Goal: Task Accomplishment & Management: Use online tool/utility

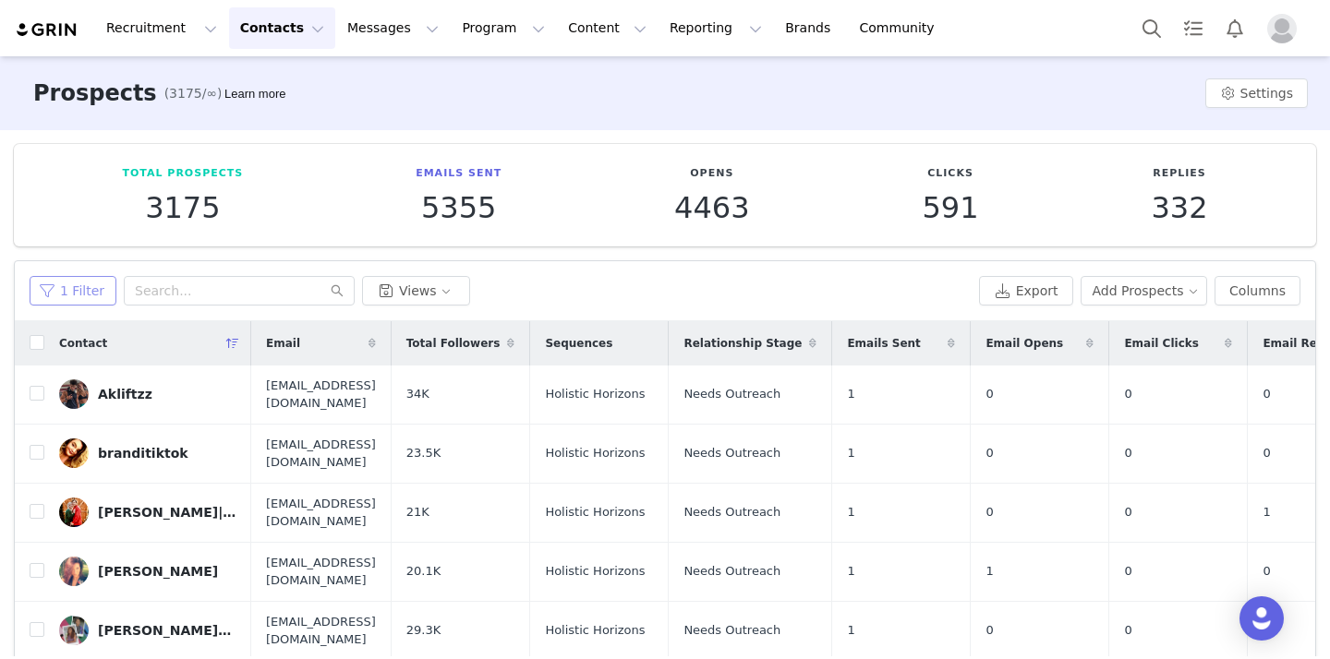
click at [89, 289] on button "1 Filter" at bounding box center [73, 291] width 87 height 30
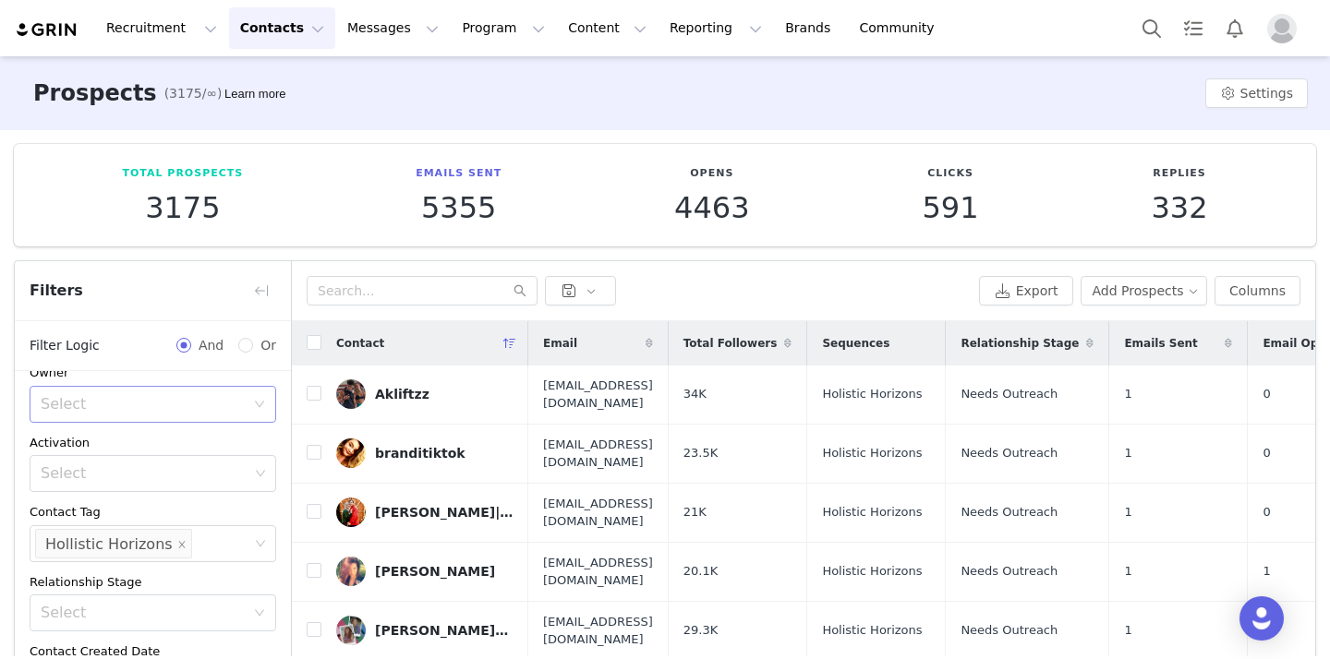
scroll to position [144, 0]
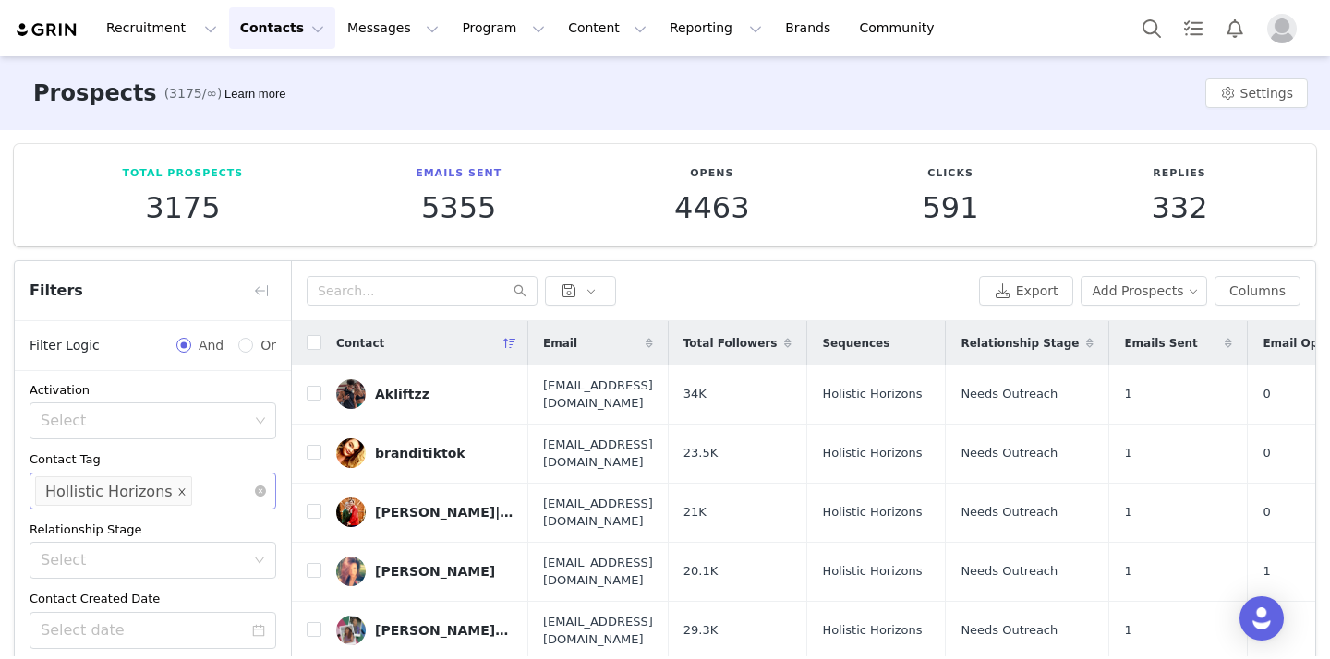
click at [177, 496] on icon "icon: close" at bounding box center [181, 492] width 9 height 11
click at [182, 497] on div "Select" at bounding box center [145, 491] width 208 height 18
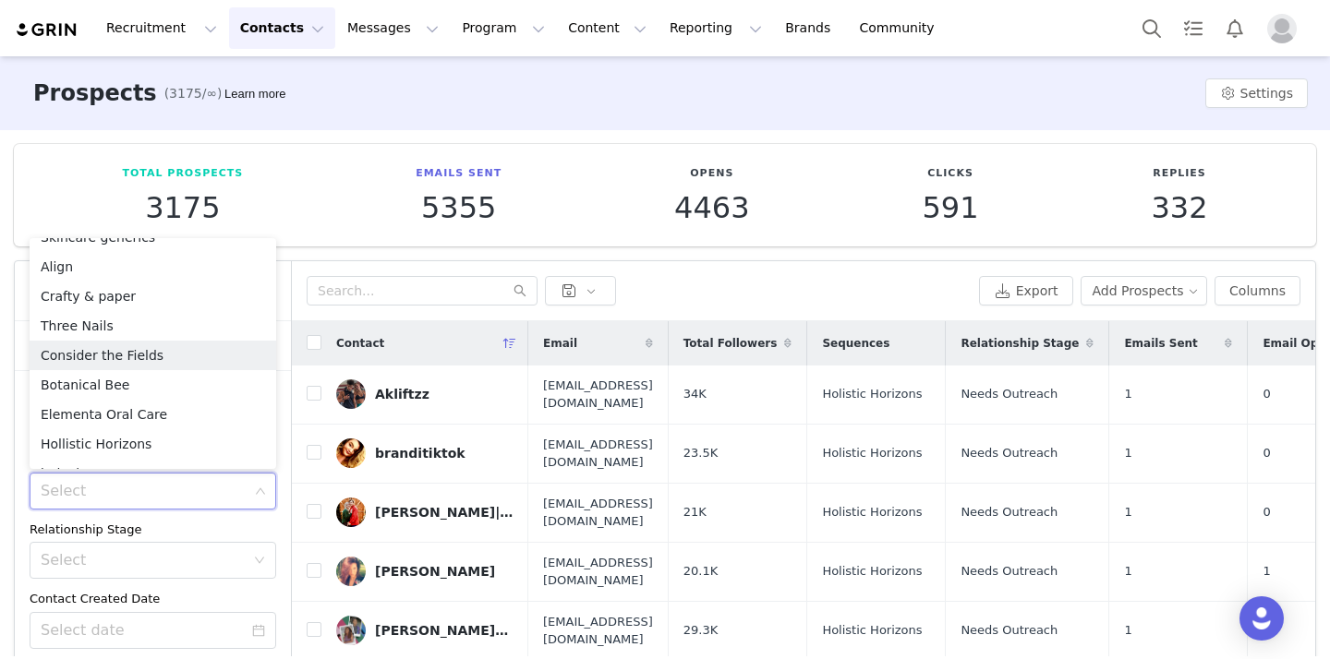
scroll to position [840, 0]
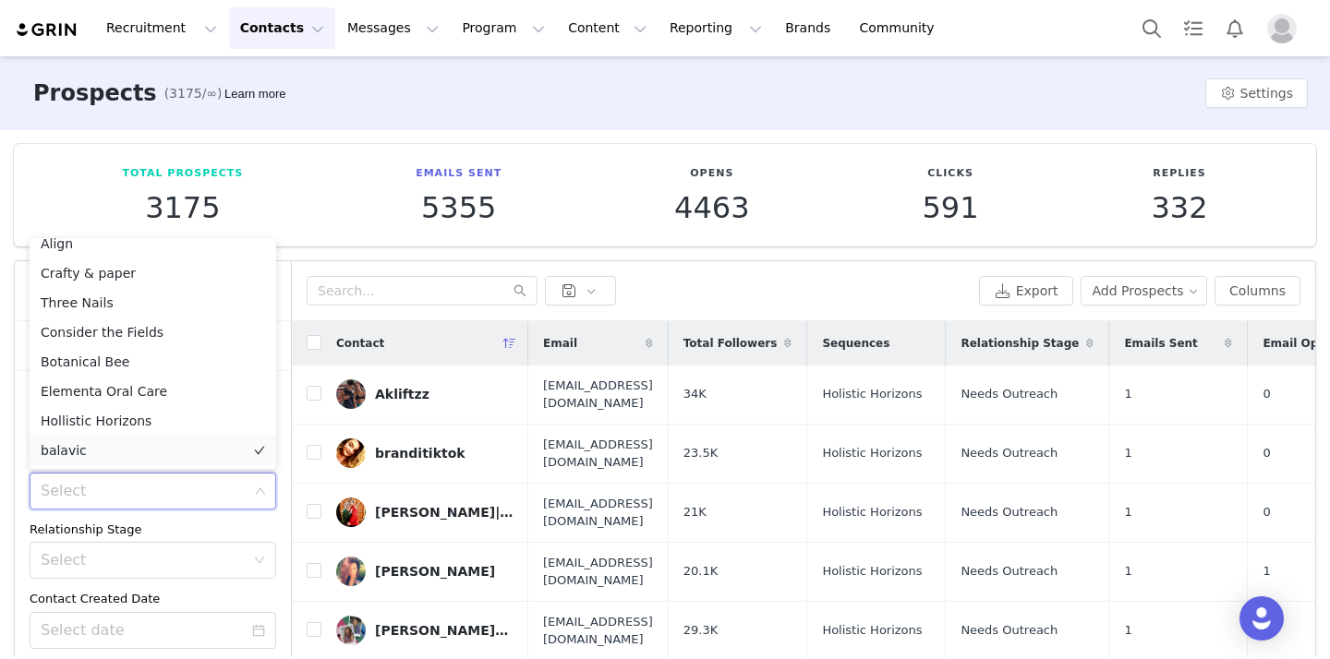
click at [162, 450] on li "balavic" at bounding box center [153, 451] width 247 height 30
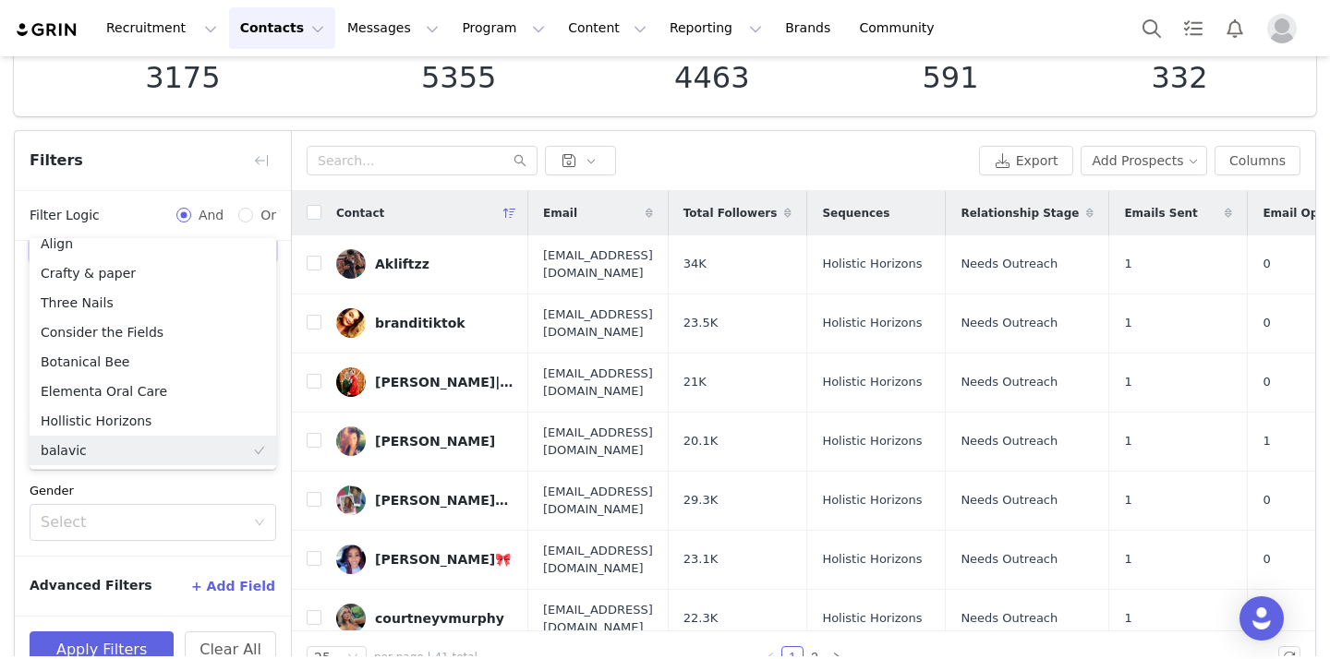
scroll to position [171, 0]
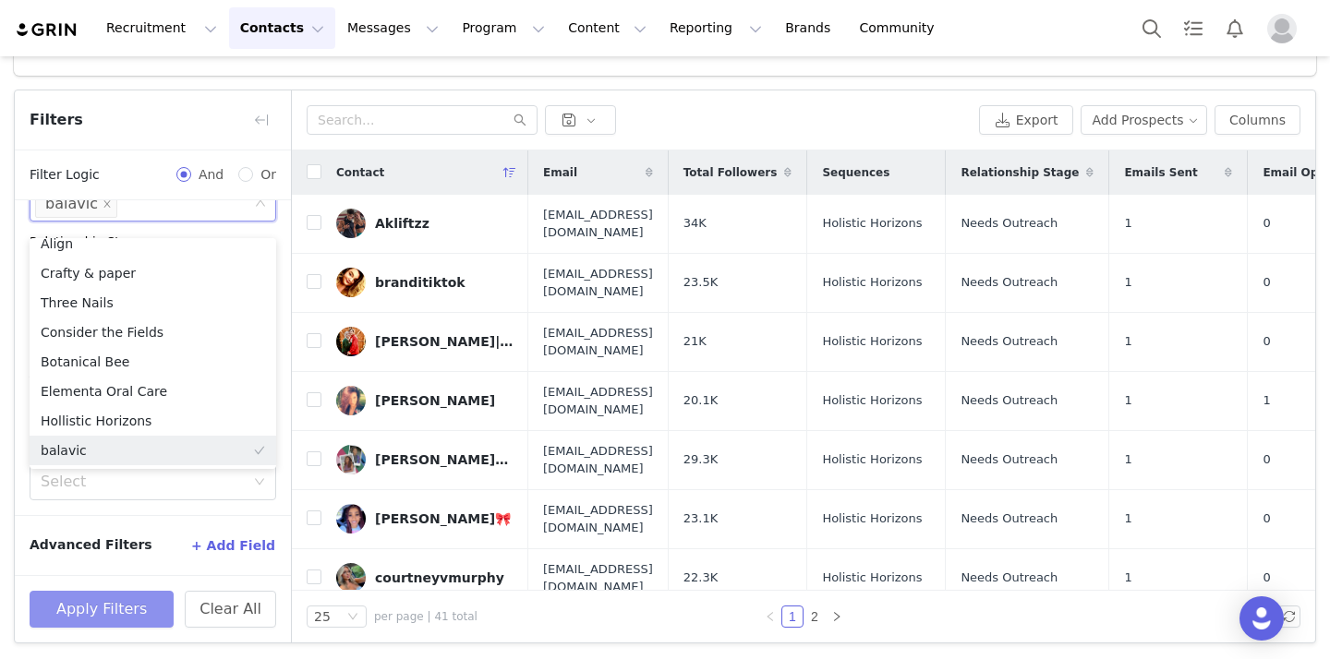
click at [121, 616] on button "Apply Filters" at bounding box center [102, 609] width 144 height 37
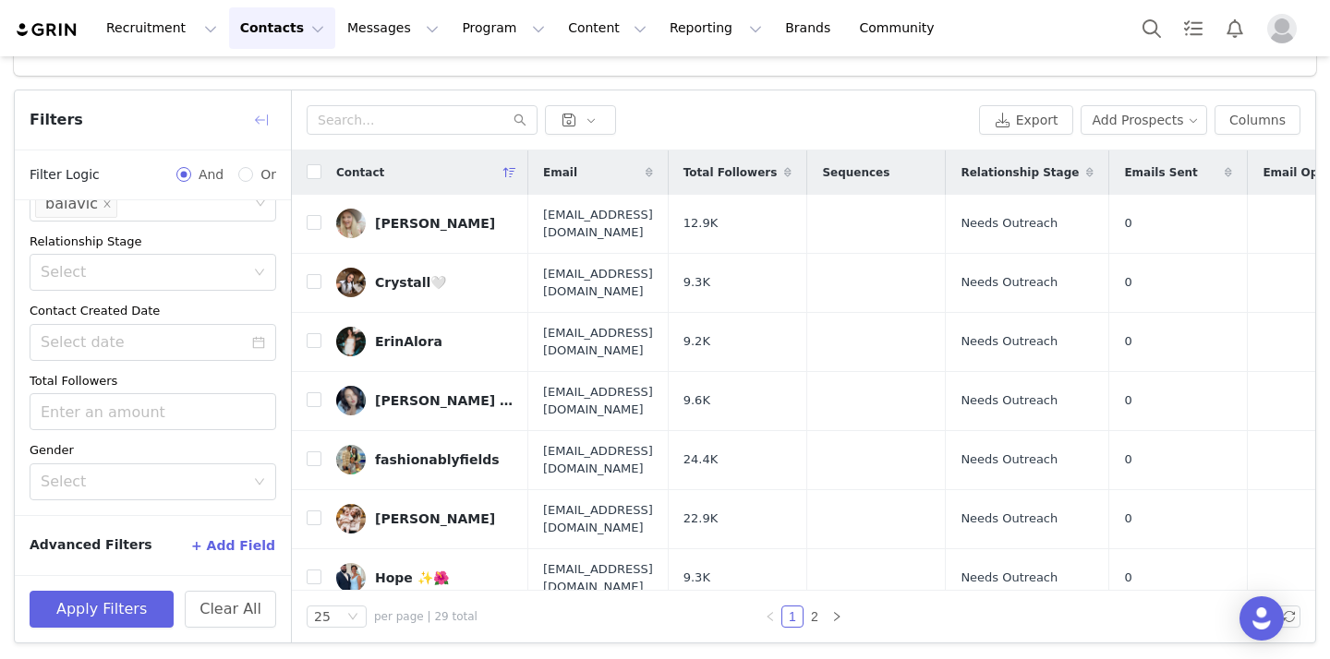
click at [262, 122] on button "button" at bounding box center [262, 120] width 30 height 30
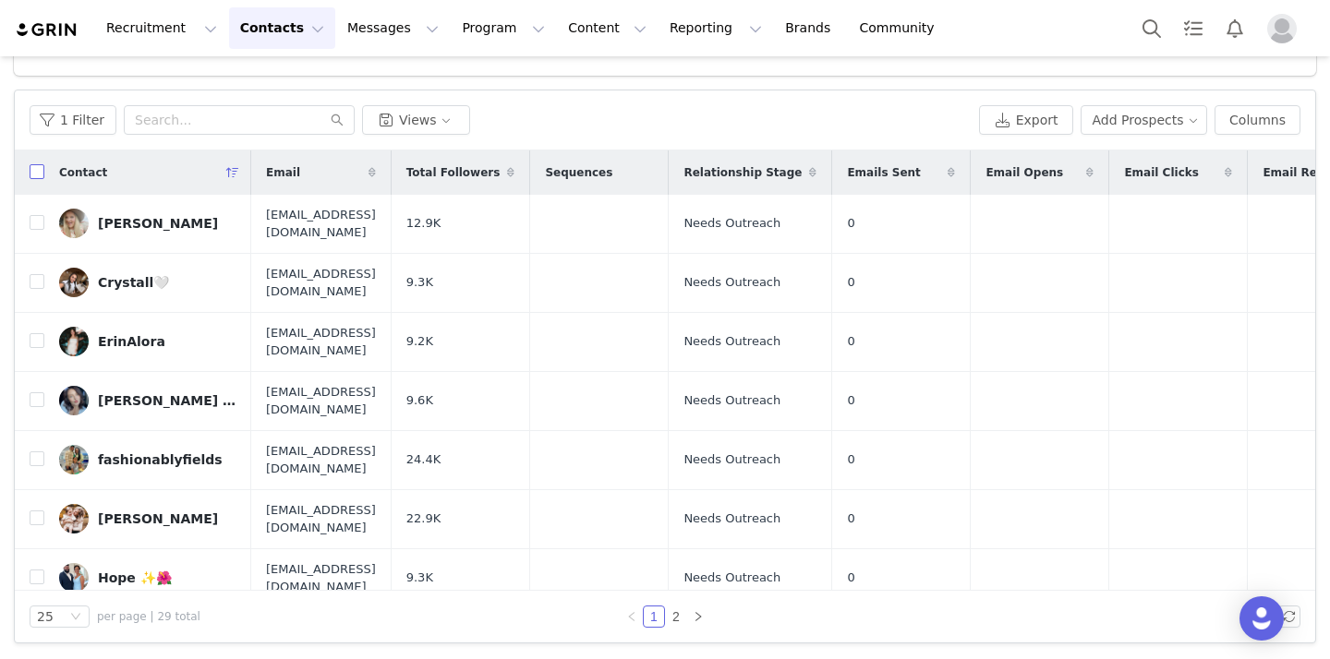
click at [36, 172] on input "checkbox" at bounding box center [37, 171] width 15 height 15
checkbox input "true"
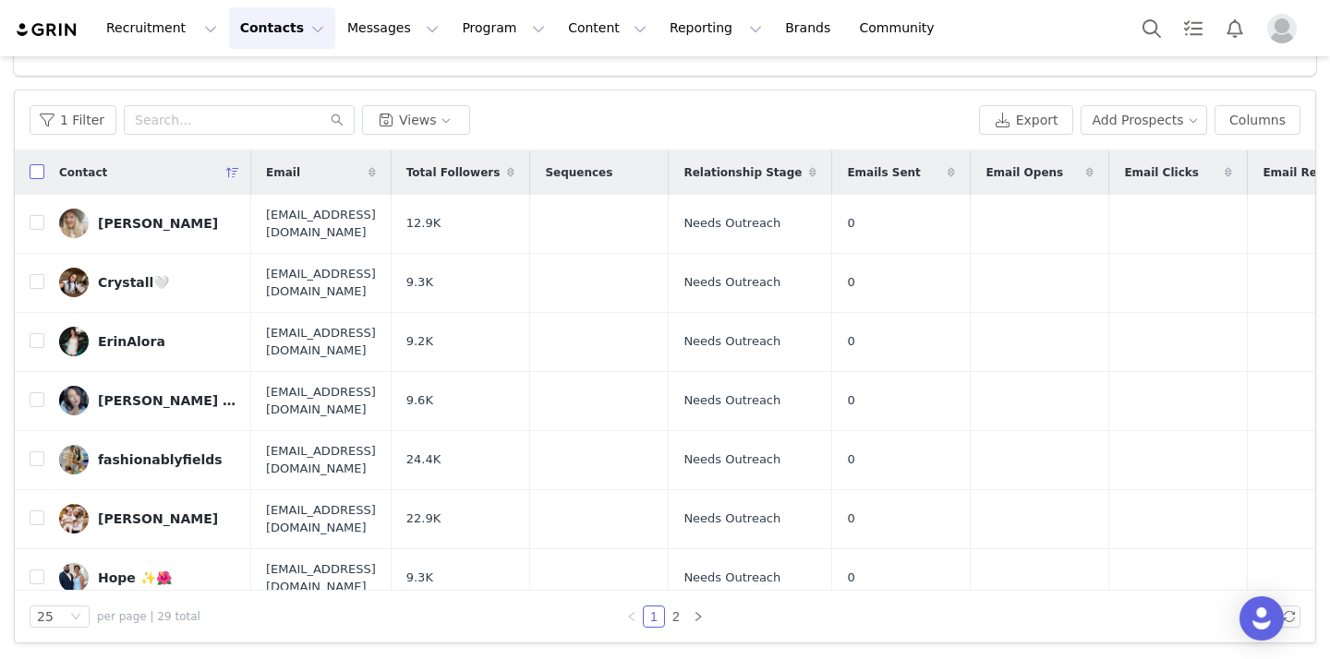
checkbox input "true"
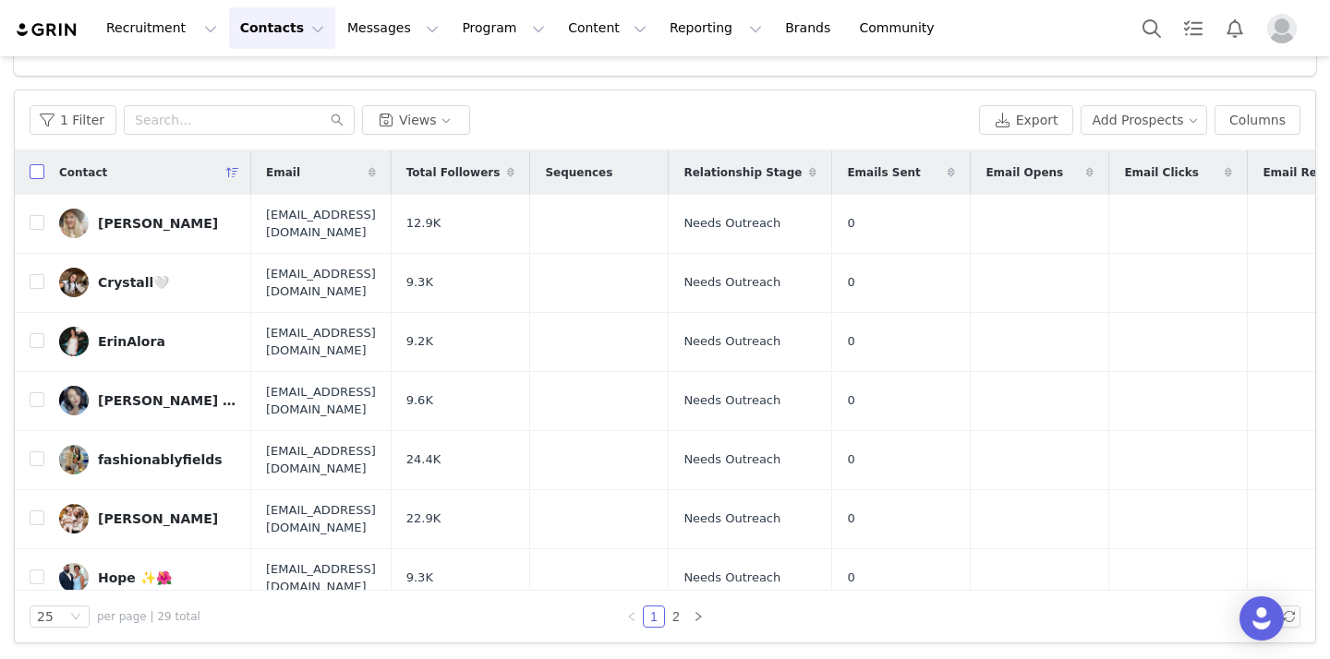
checkbox input "true"
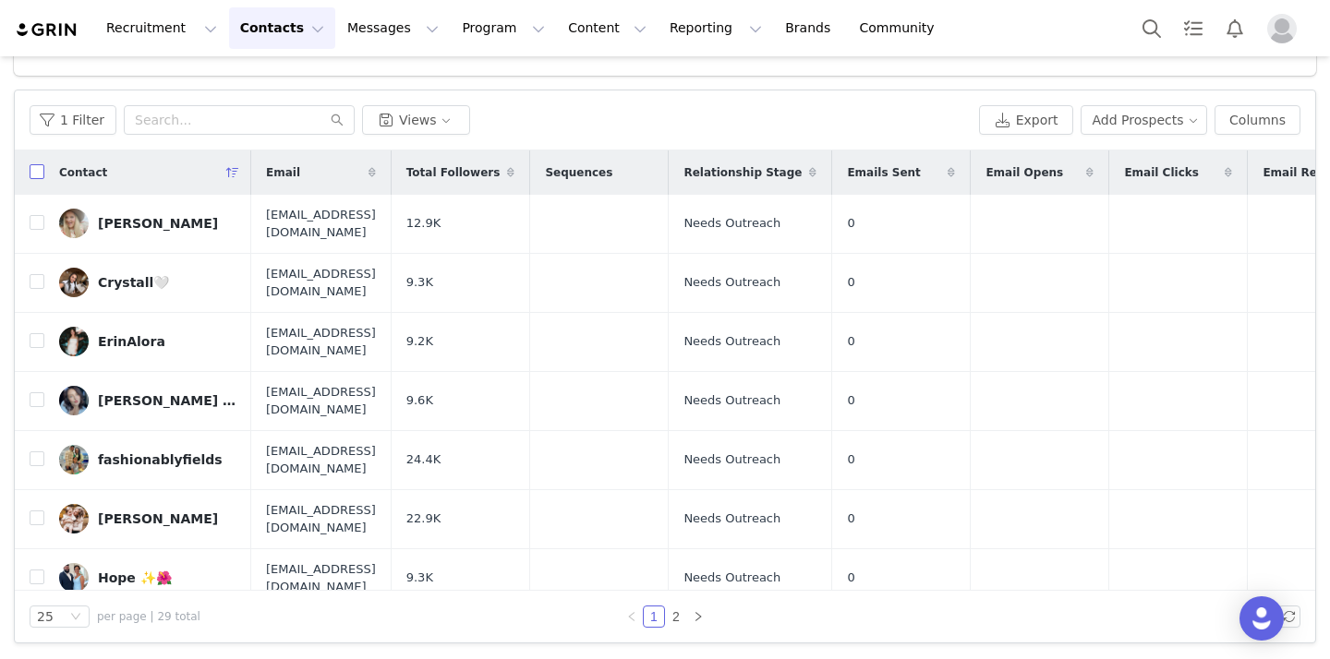
checkbox input "true"
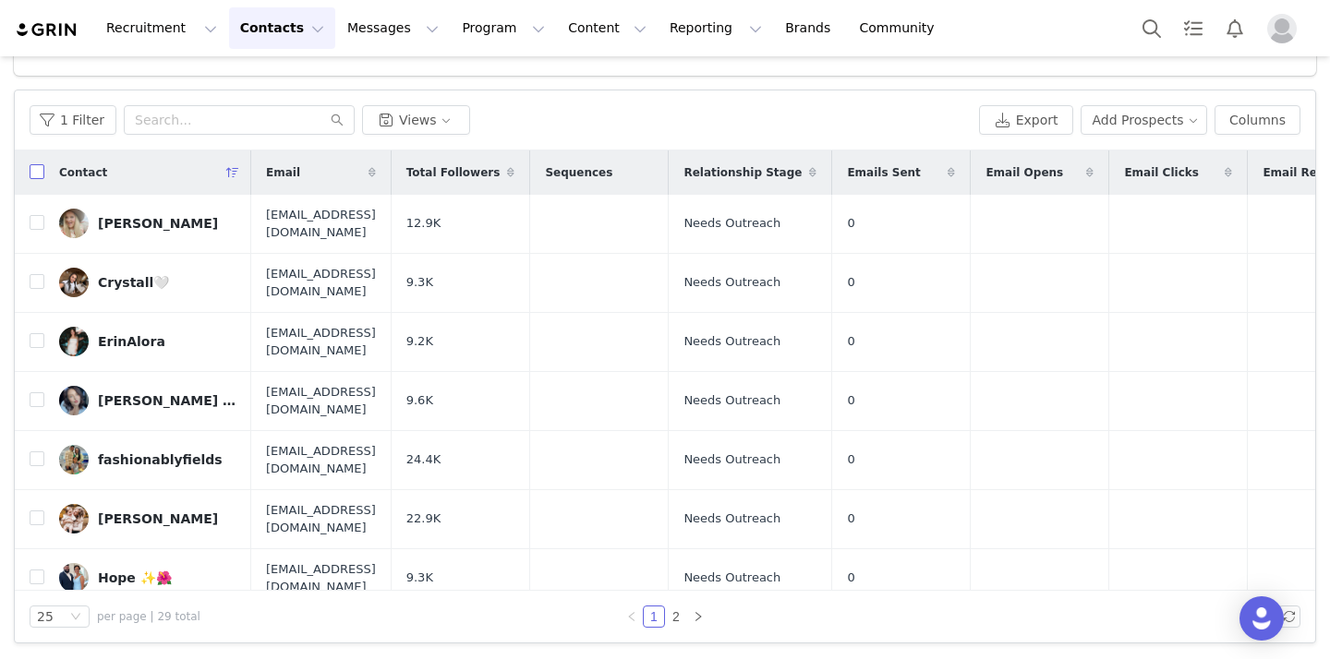
checkbox input "true"
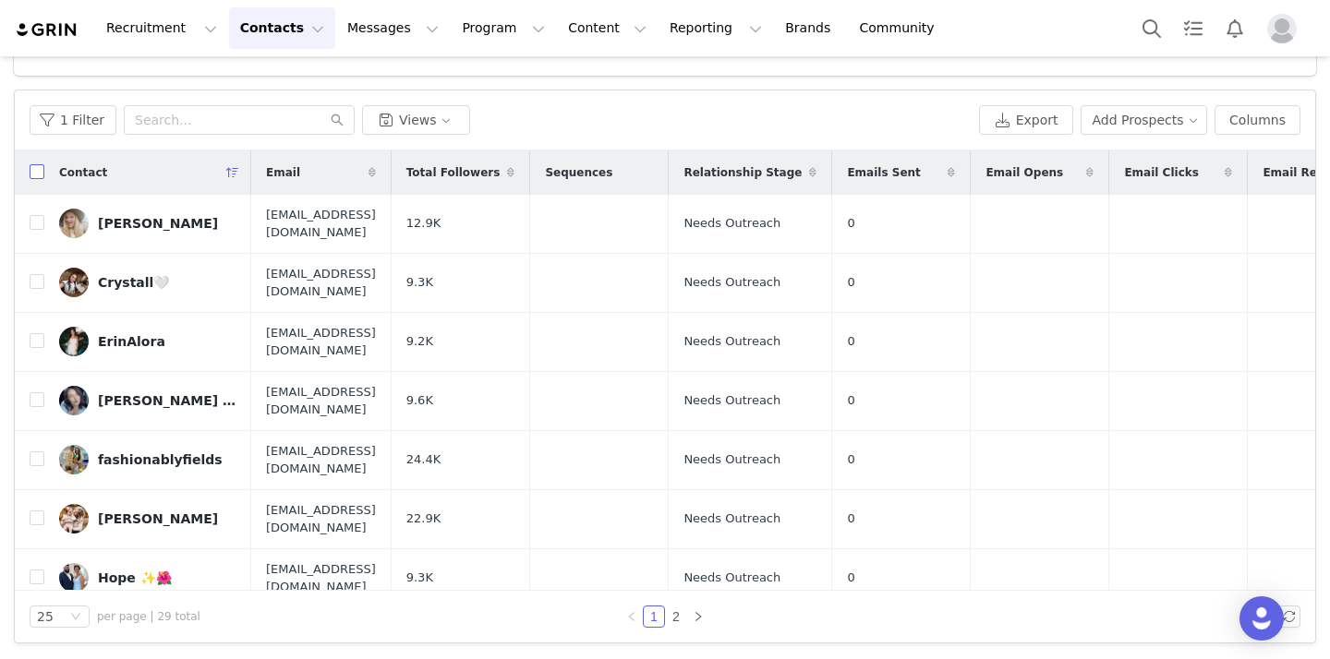
checkbox input "true"
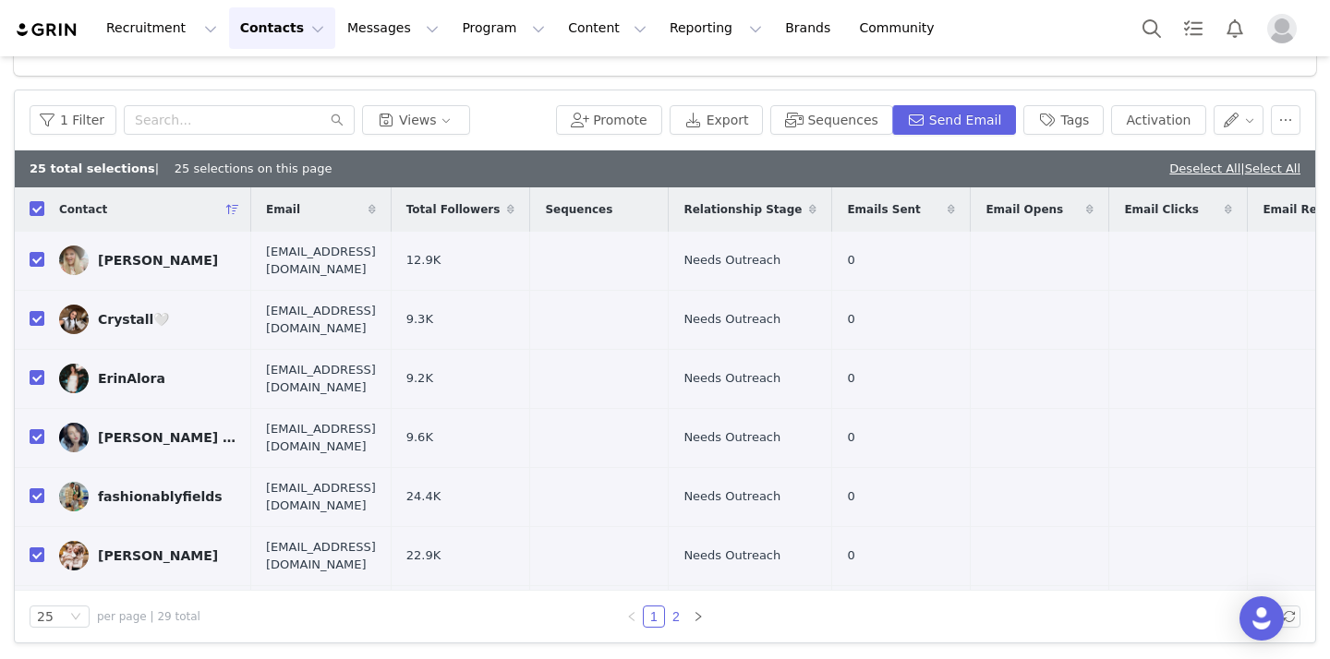
click at [679, 618] on link "2" at bounding box center [676, 617] width 20 height 20
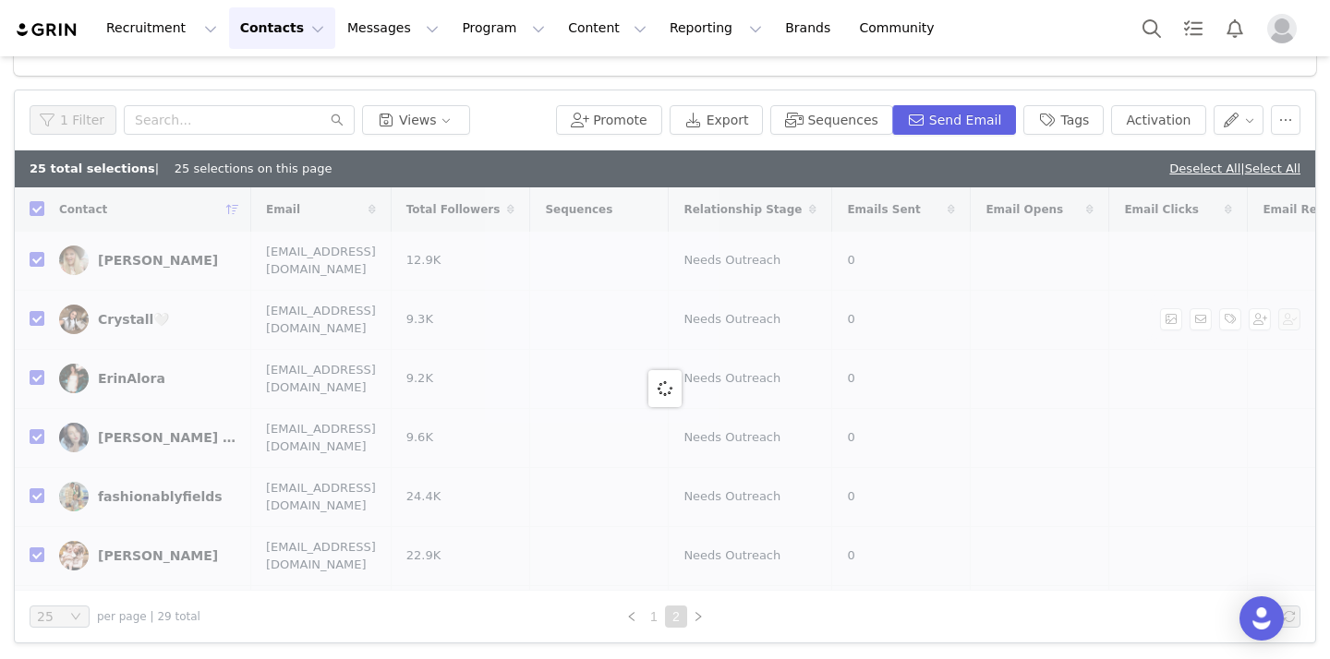
checkbox input "false"
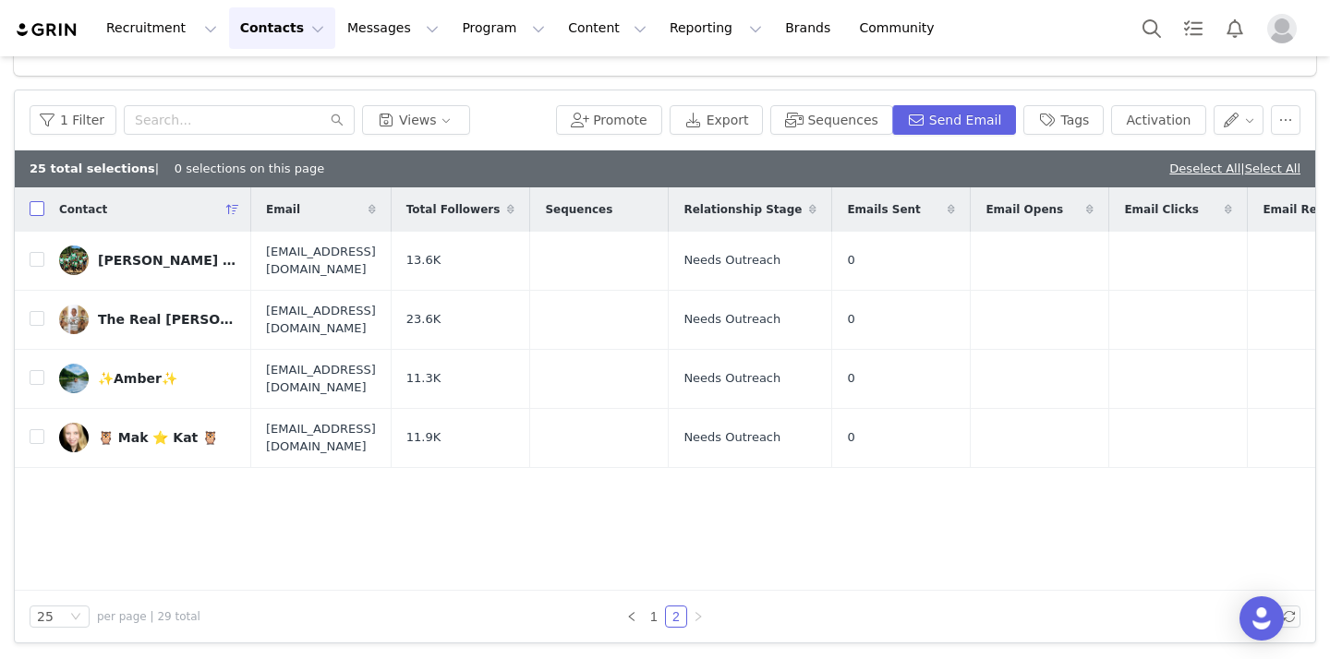
click at [30, 201] on input "checkbox" at bounding box center [37, 208] width 15 height 15
checkbox input "true"
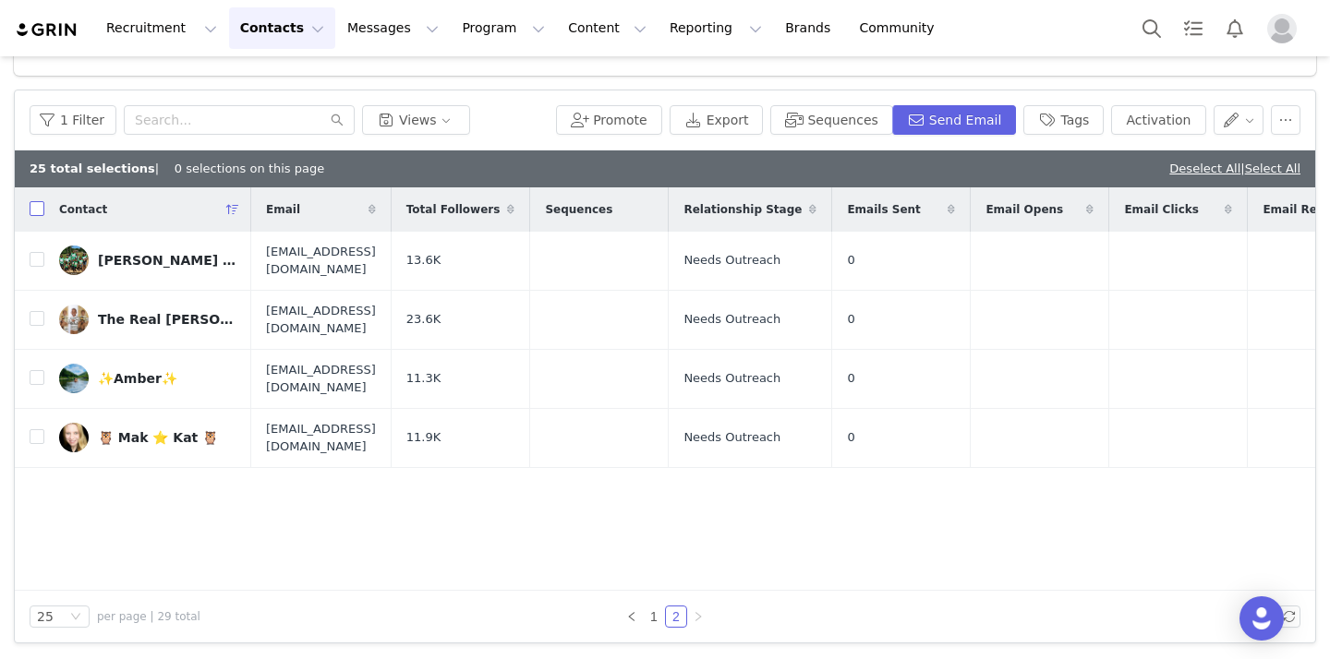
checkbox input "true"
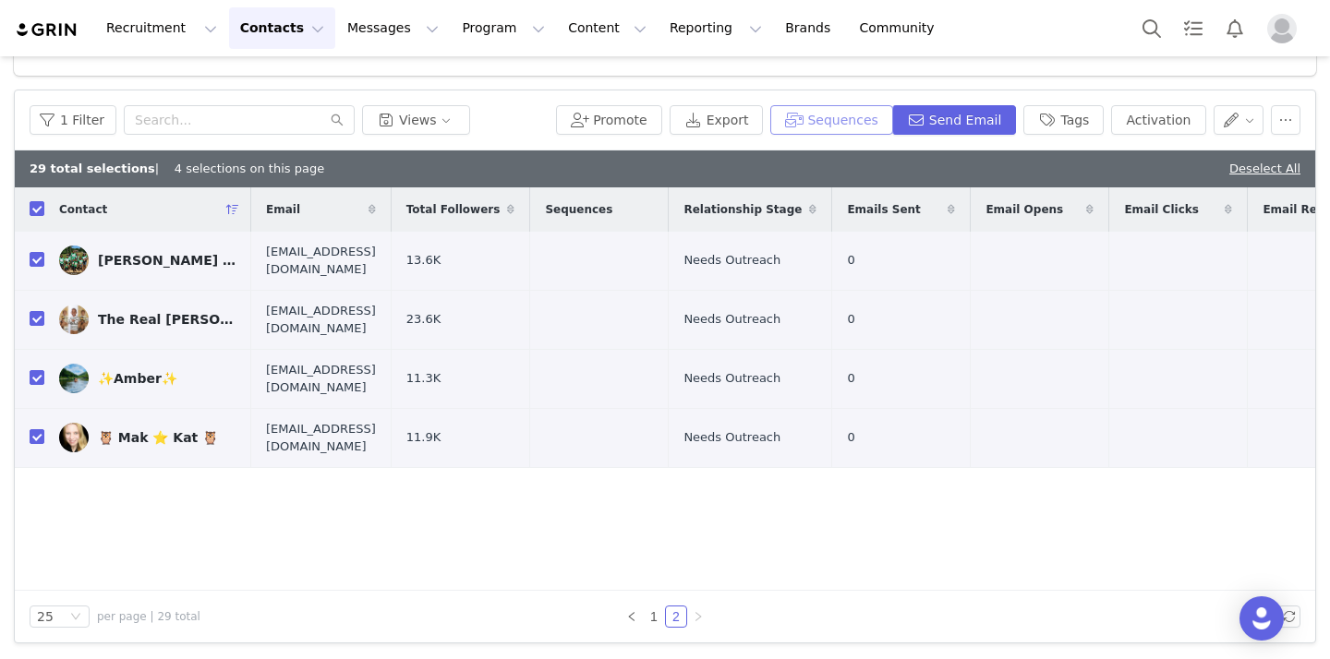
click at [848, 106] on button "Sequences" at bounding box center [831, 120] width 122 height 30
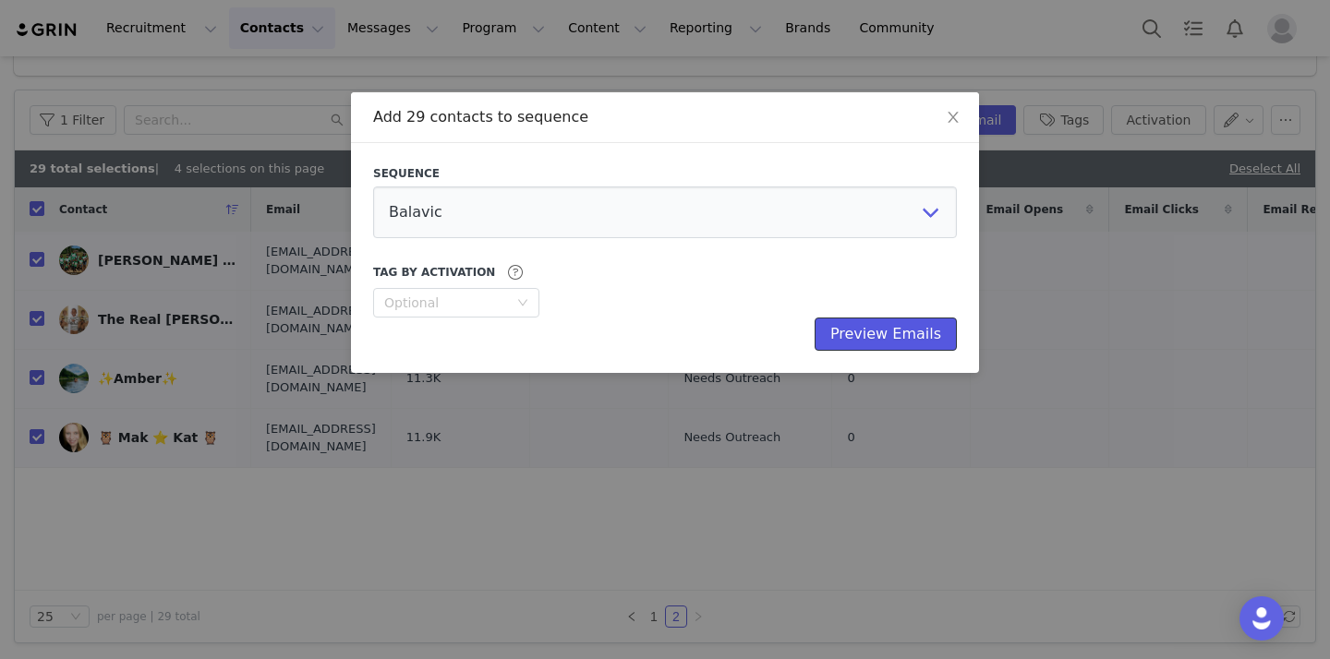
click at [864, 337] on button "Preview Emails" at bounding box center [886, 334] width 142 height 33
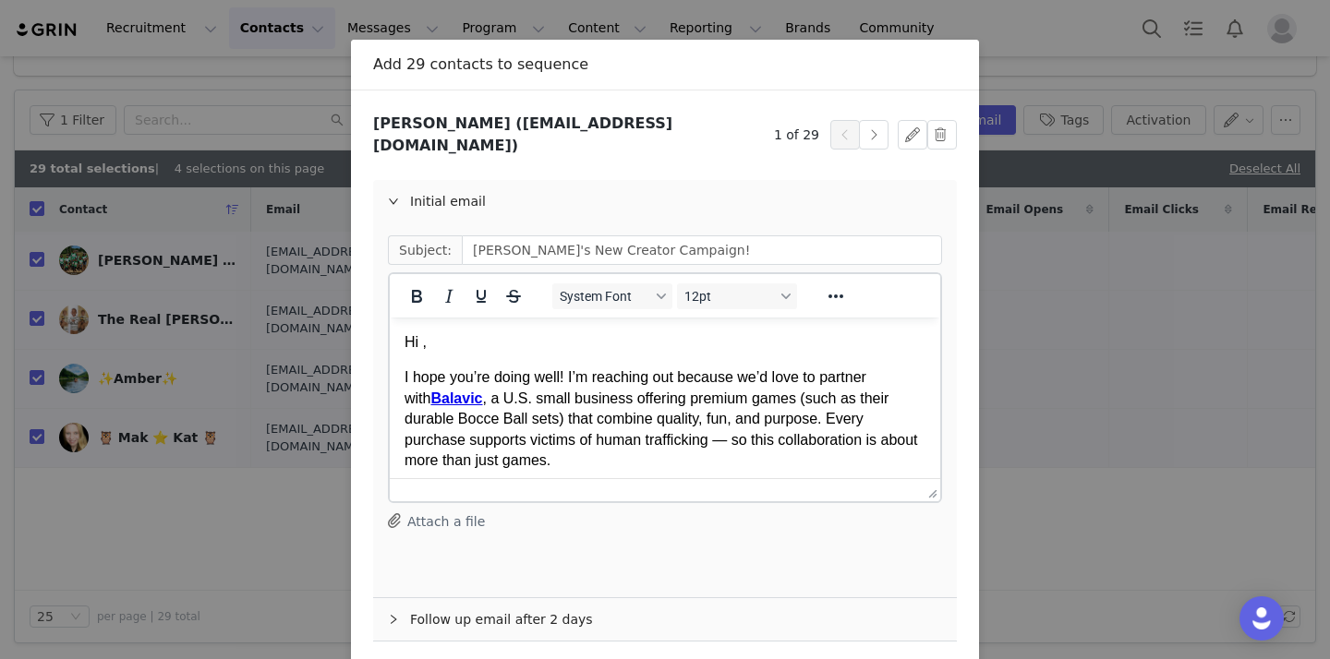
scroll to position [117, 0]
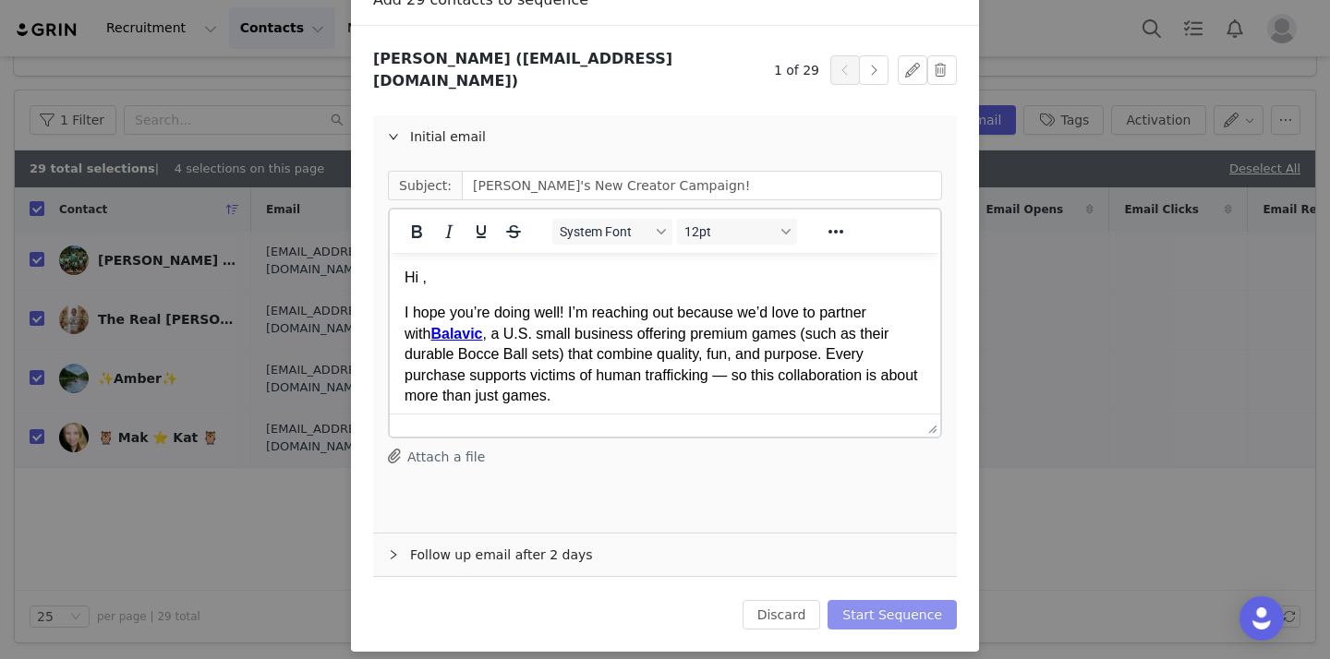
click at [908, 600] on button "Start Sequence" at bounding box center [892, 615] width 129 height 30
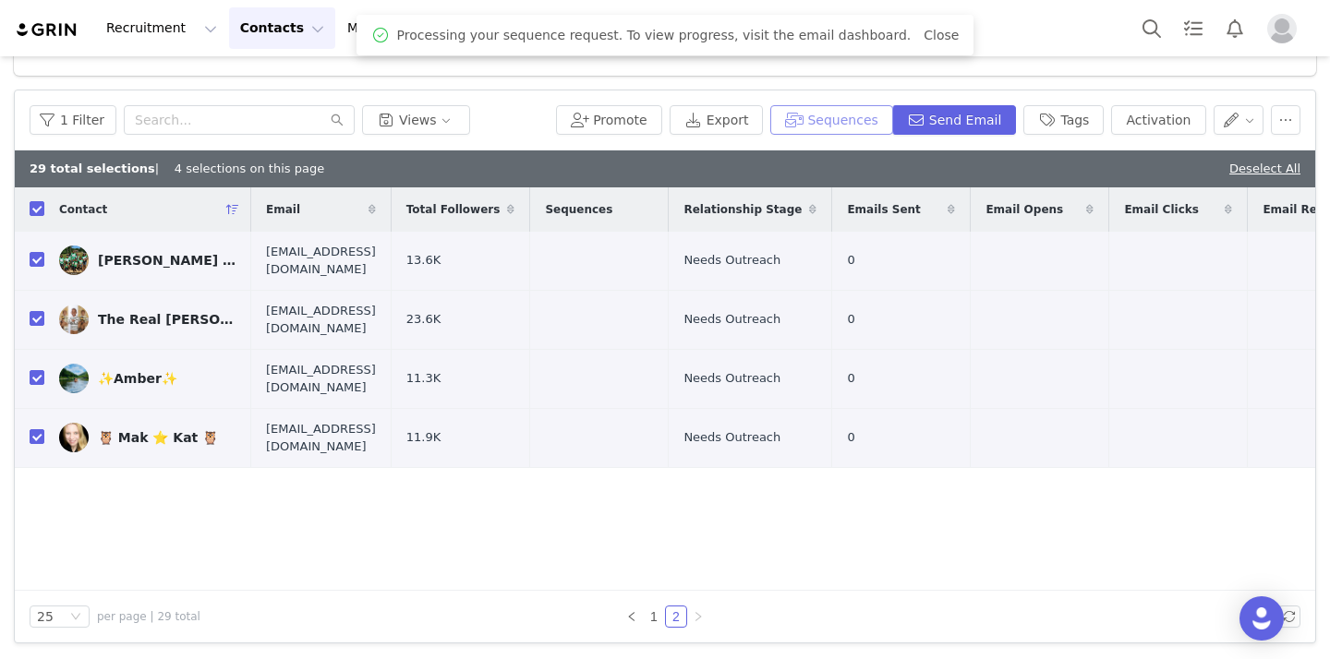
scroll to position [0, 0]
